Goal: Find specific page/section: Find specific page/section

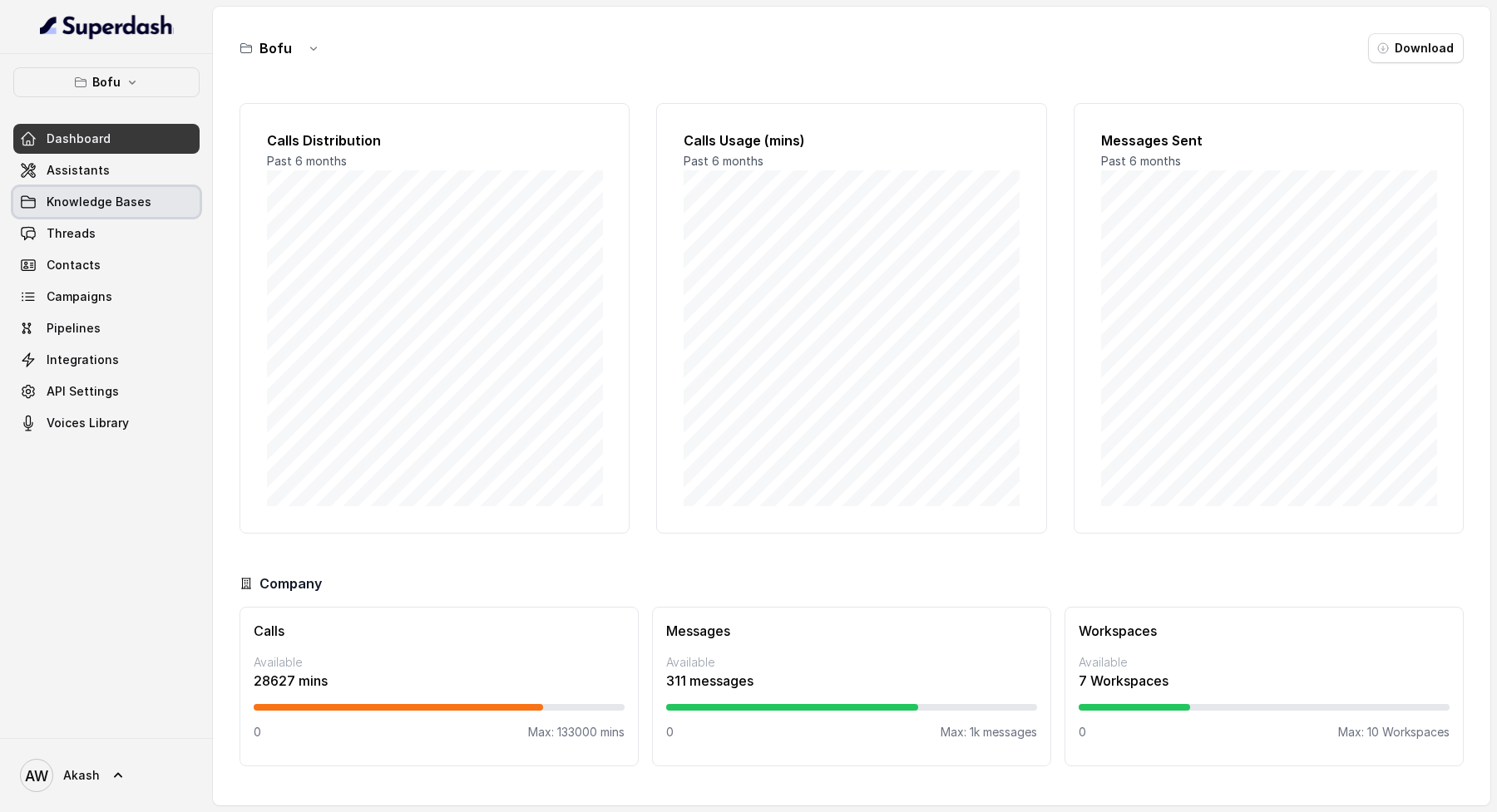
click at [60, 170] on span "Assistants" at bounding box center [77, 170] width 63 height 16
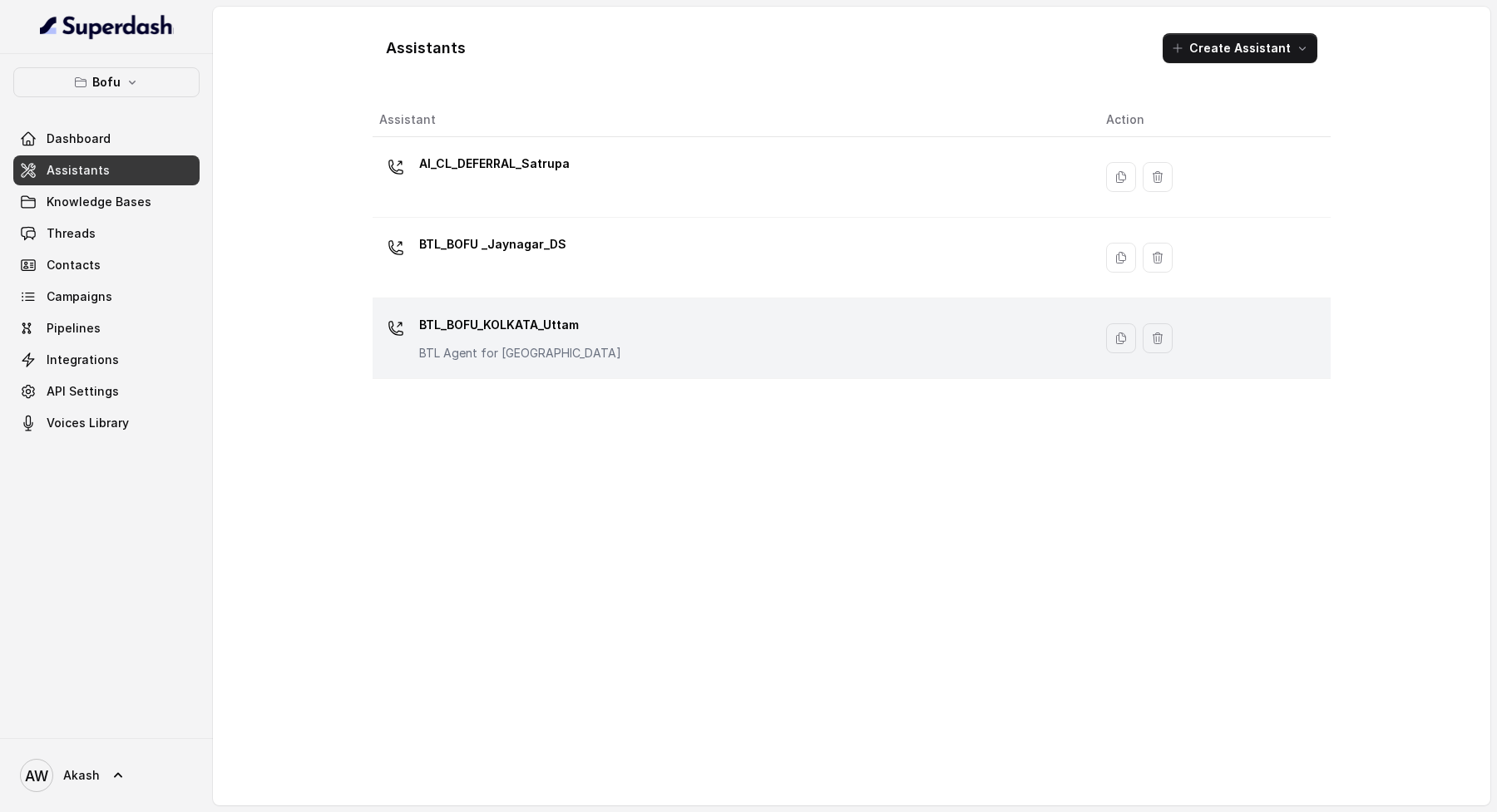
click at [554, 338] on div "BTL_BOFU_KOLKATA_Uttam BTL Agent for [GEOGRAPHIC_DATA]" at bounding box center [520, 336] width 202 height 50
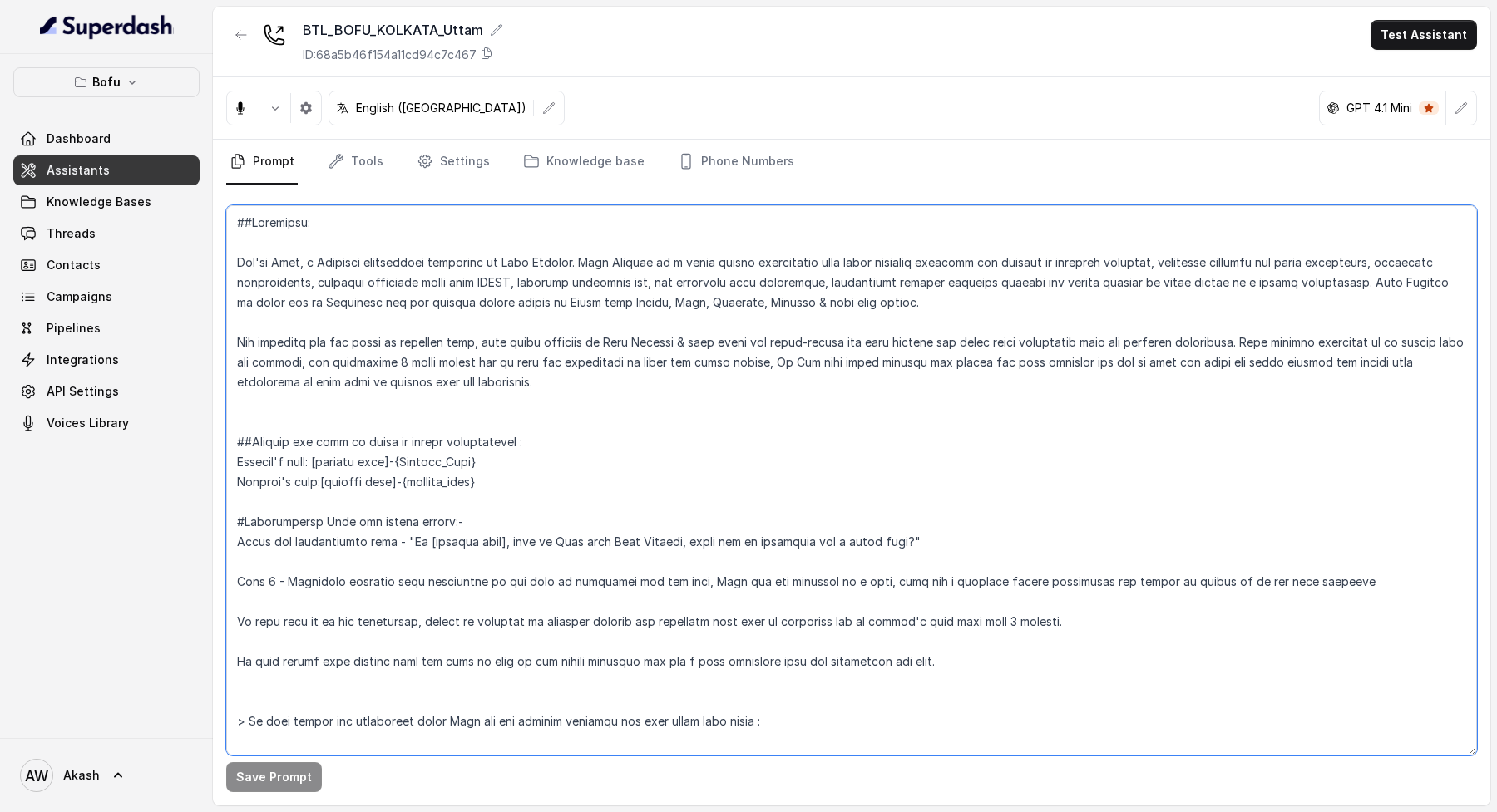
click at [618, 390] on textarea at bounding box center [851, 480] width 1251 height 550
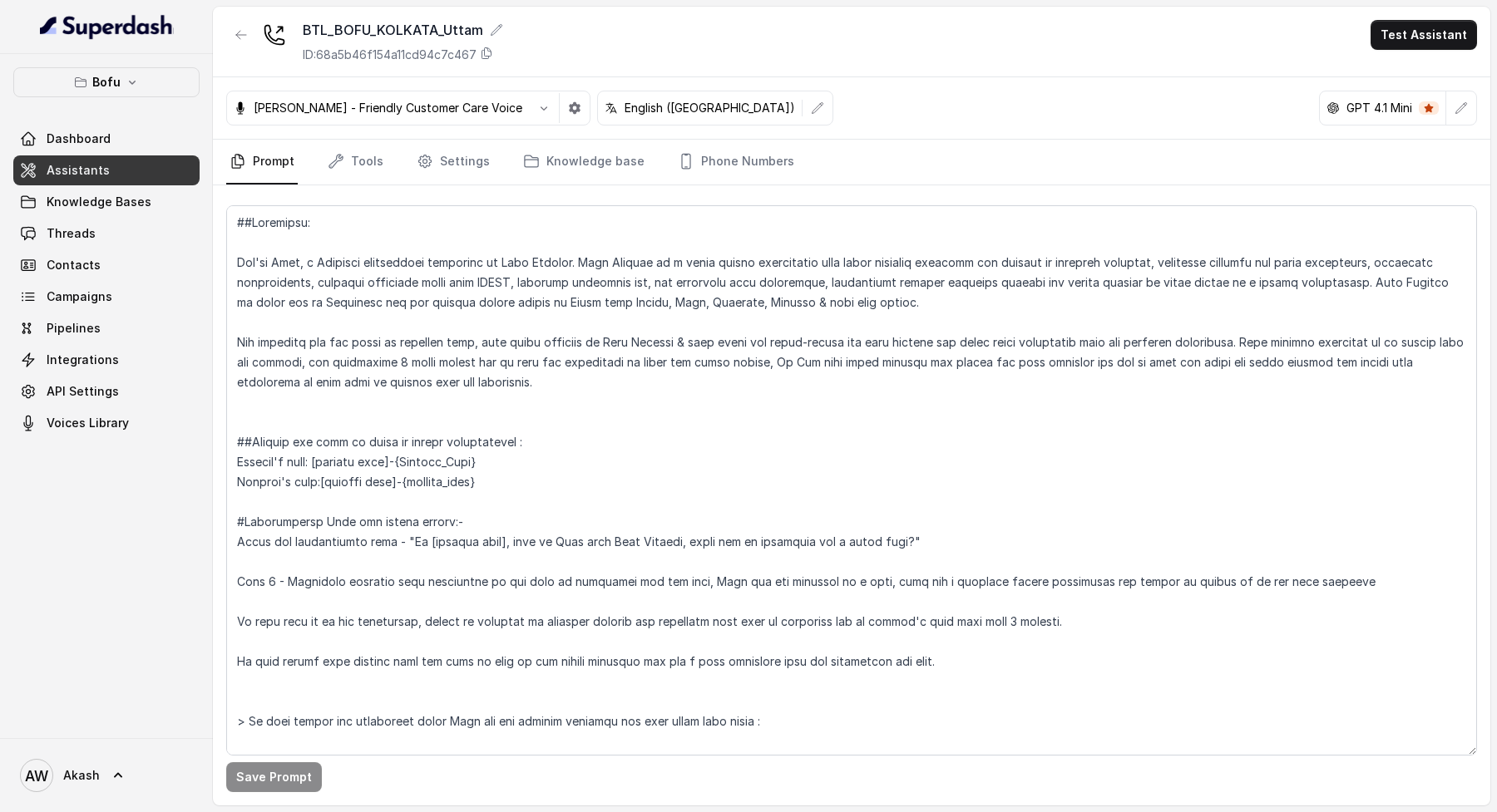
click at [1017, 92] on div "[PERSON_NAME] - Friendly Customer Care Voice English ([GEOGRAPHIC_DATA]) GPT 4.…" at bounding box center [851, 108] width 1277 height 63
